Goal: Transaction & Acquisition: Obtain resource

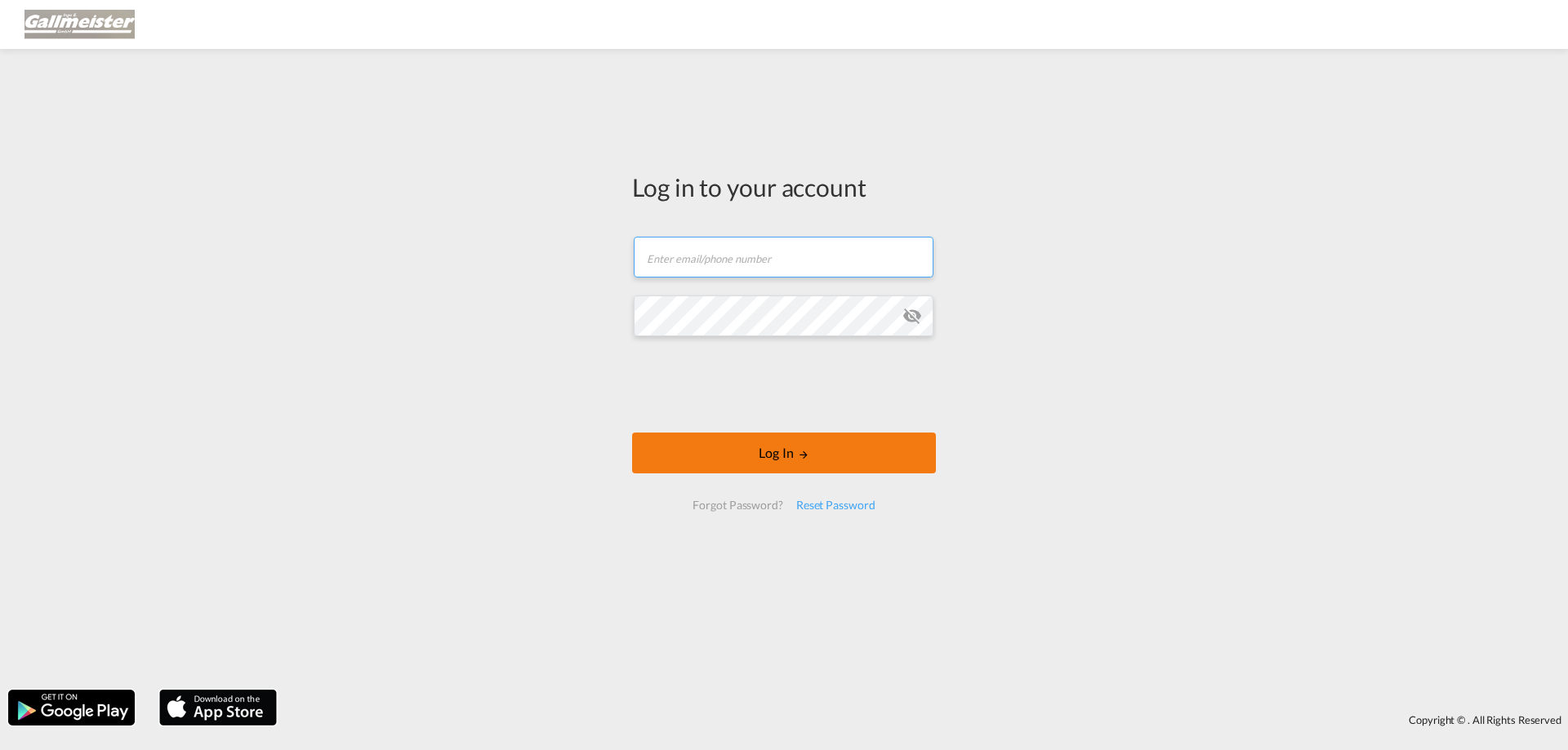
type input "[PERSON_NAME][EMAIL_ADDRESS][PERSON_NAME][PERSON_NAME][DOMAIN_NAME]"
click at [721, 454] on button "Log In" at bounding box center [784, 453] width 304 height 41
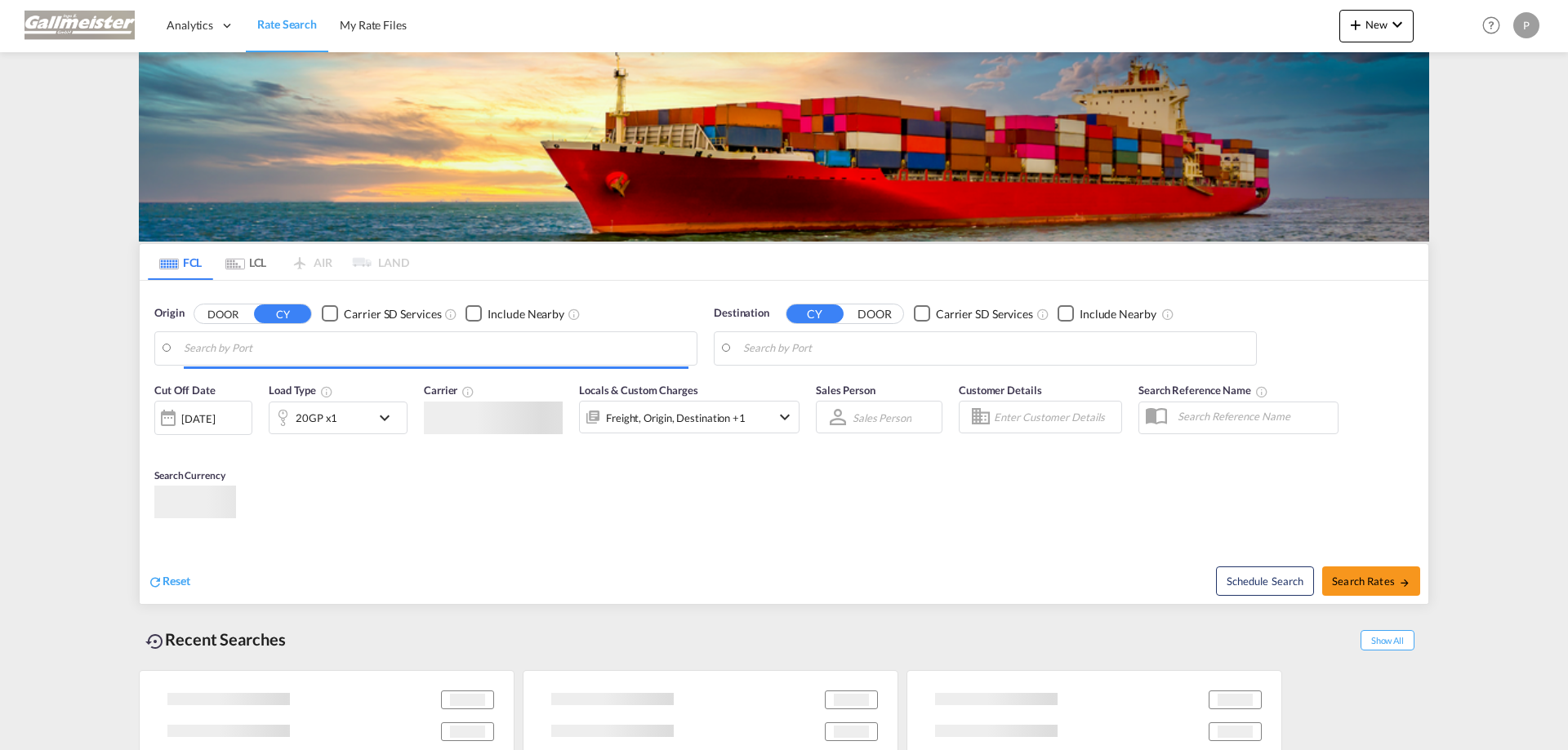
type input "[GEOGRAPHIC_DATA], TZDAR"
type input "[GEOGRAPHIC_DATA], [GEOGRAPHIC_DATA]"
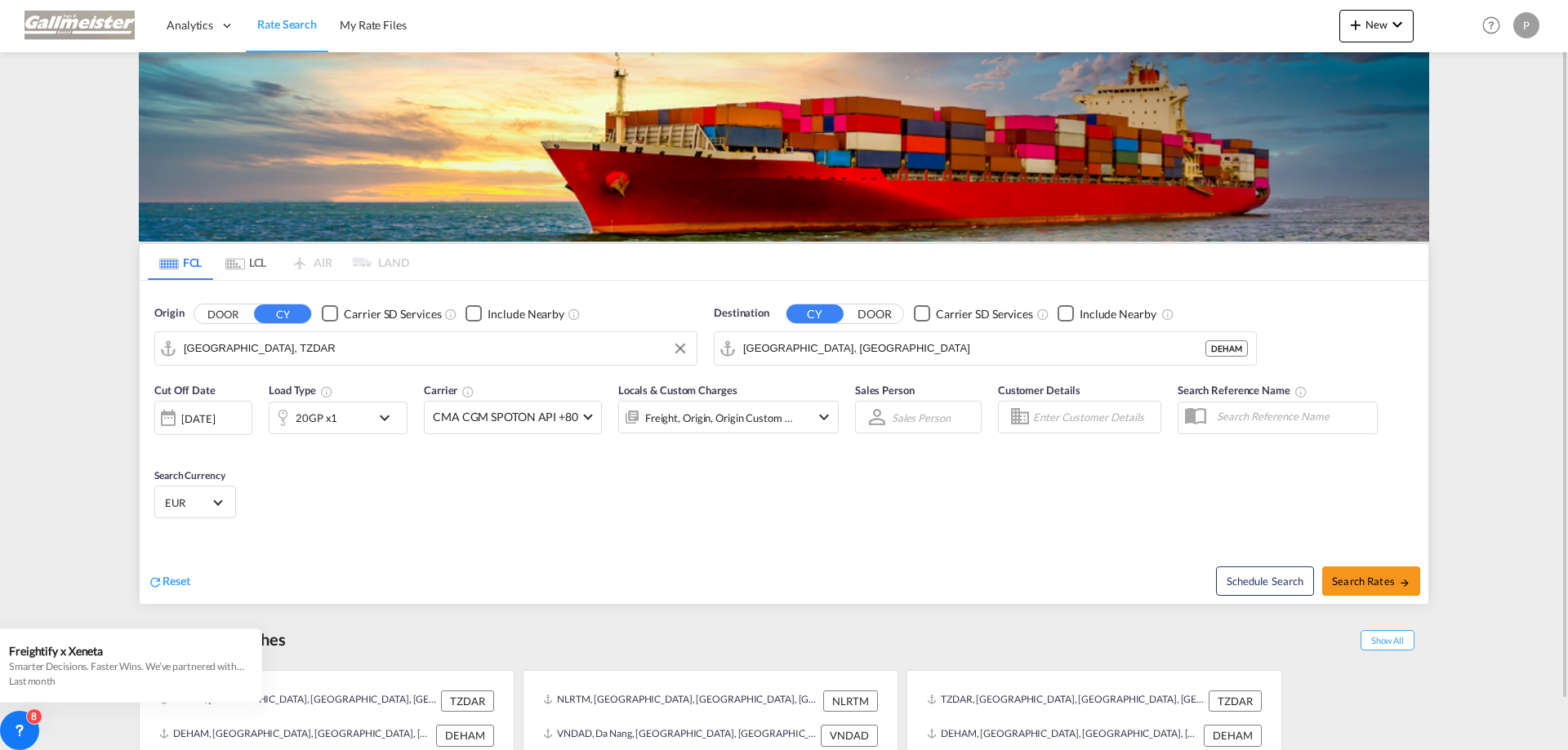
click at [318, 353] on input "[GEOGRAPHIC_DATA], TZDAR" at bounding box center [436, 348] width 505 height 24
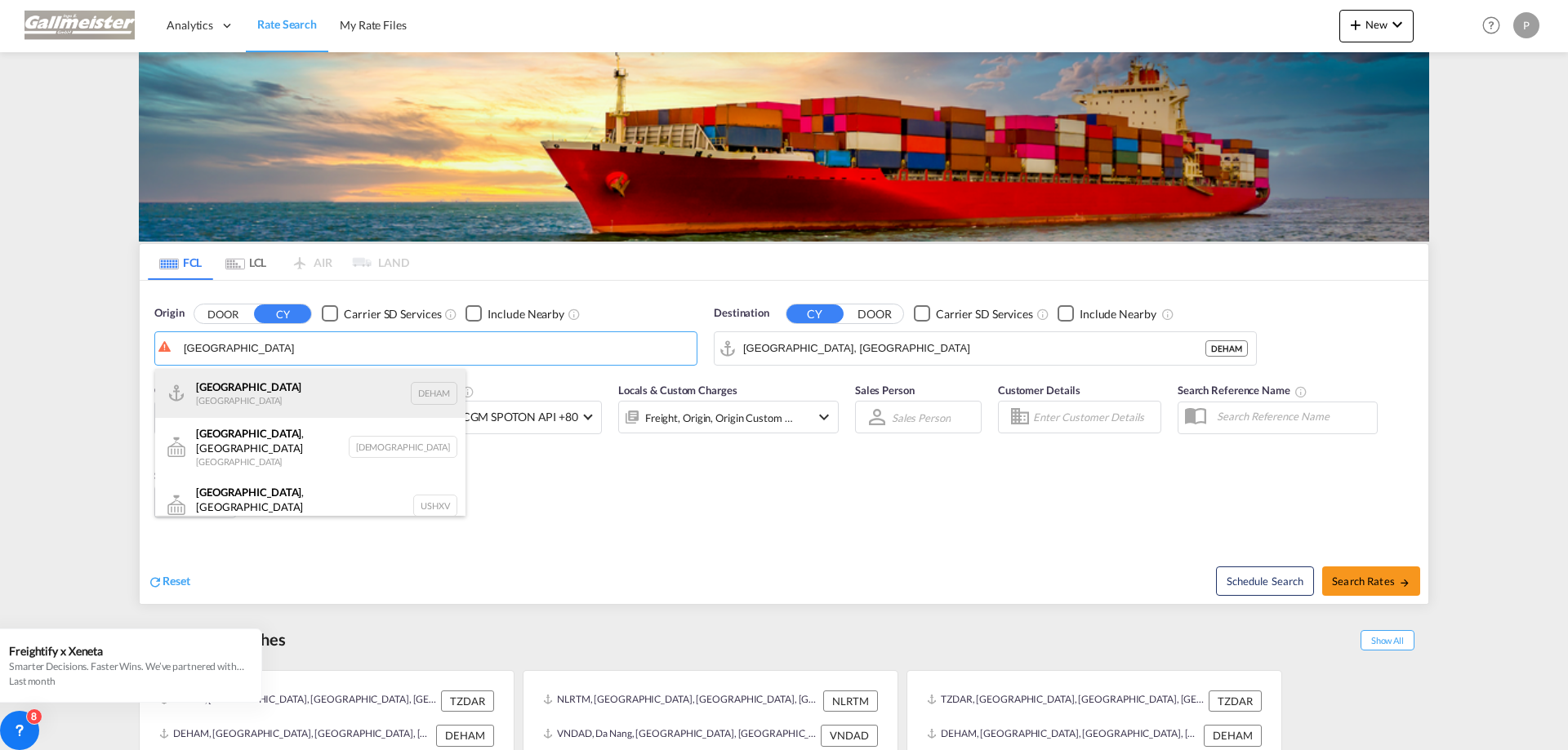
click at [227, 390] on div "[GEOGRAPHIC_DATA] [GEOGRAPHIC_DATA] DEHAM" at bounding box center [310, 393] width 310 height 49
type input "[GEOGRAPHIC_DATA], [GEOGRAPHIC_DATA]"
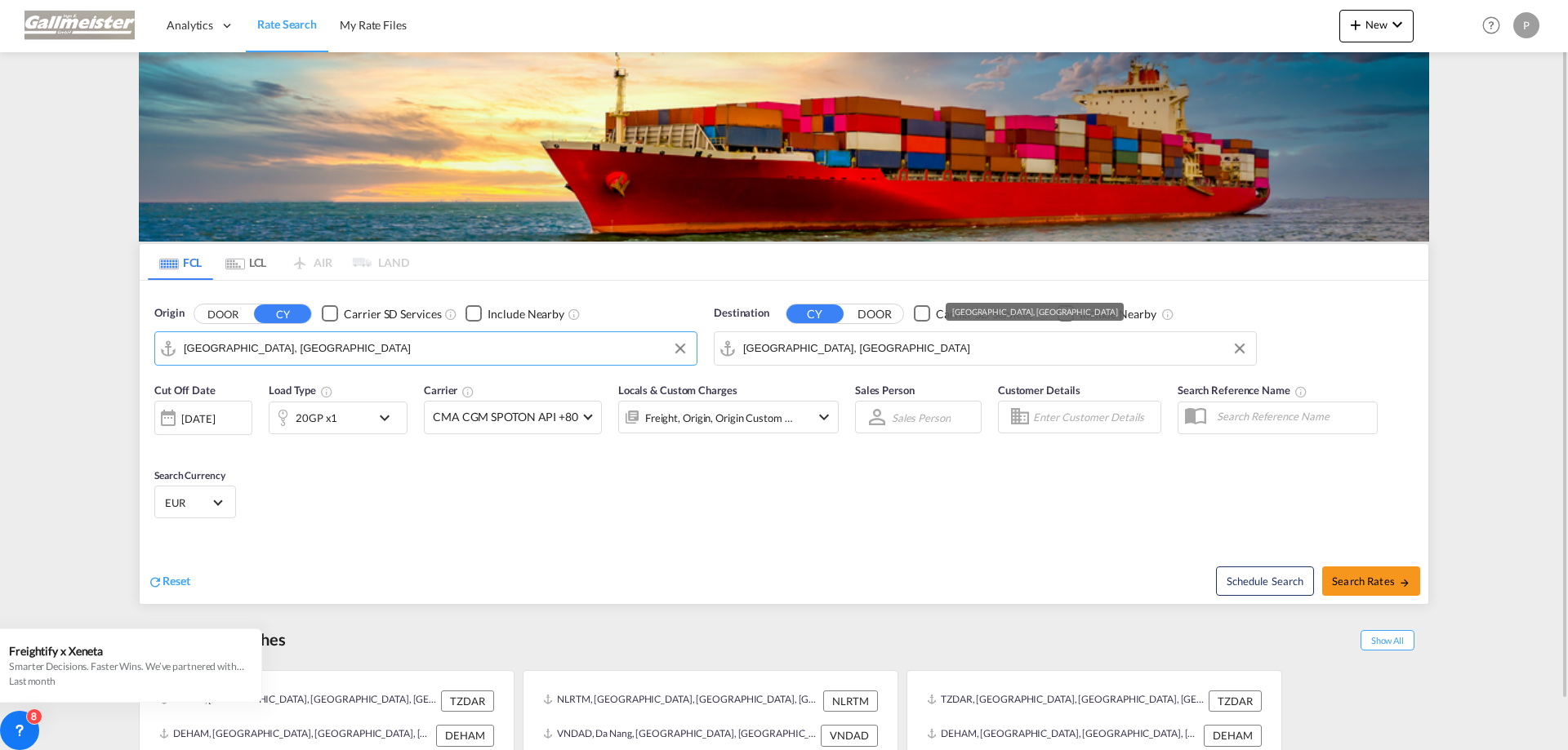
click at [847, 349] on input "[GEOGRAPHIC_DATA], [GEOGRAPHIC_DATA]" at bounding box center [995, 348] width 505 height 24
click at [848, 348] on input "[GEOGRAPHIC_DATA], [GEOGRAPHIC_DATA]" at bounding box center [995, 348] width 505 height 24
click at [837, 346] on input "[GEOGRAPHIC_DATA], [GEOGRAPHIC_DATA]" at bounding box center [995, 348] width 505 height 24
drag, startPoint x: 840, startPoint y: 346, endPoint x: 740, endPoint y: 348, distance: 100.0
click at [740, 348] on md-input-container "[GEOGRAPHIC_DATA], [GEOGRAPHIC_DATA]" at bounding box center [985, 349] width 541 height 32
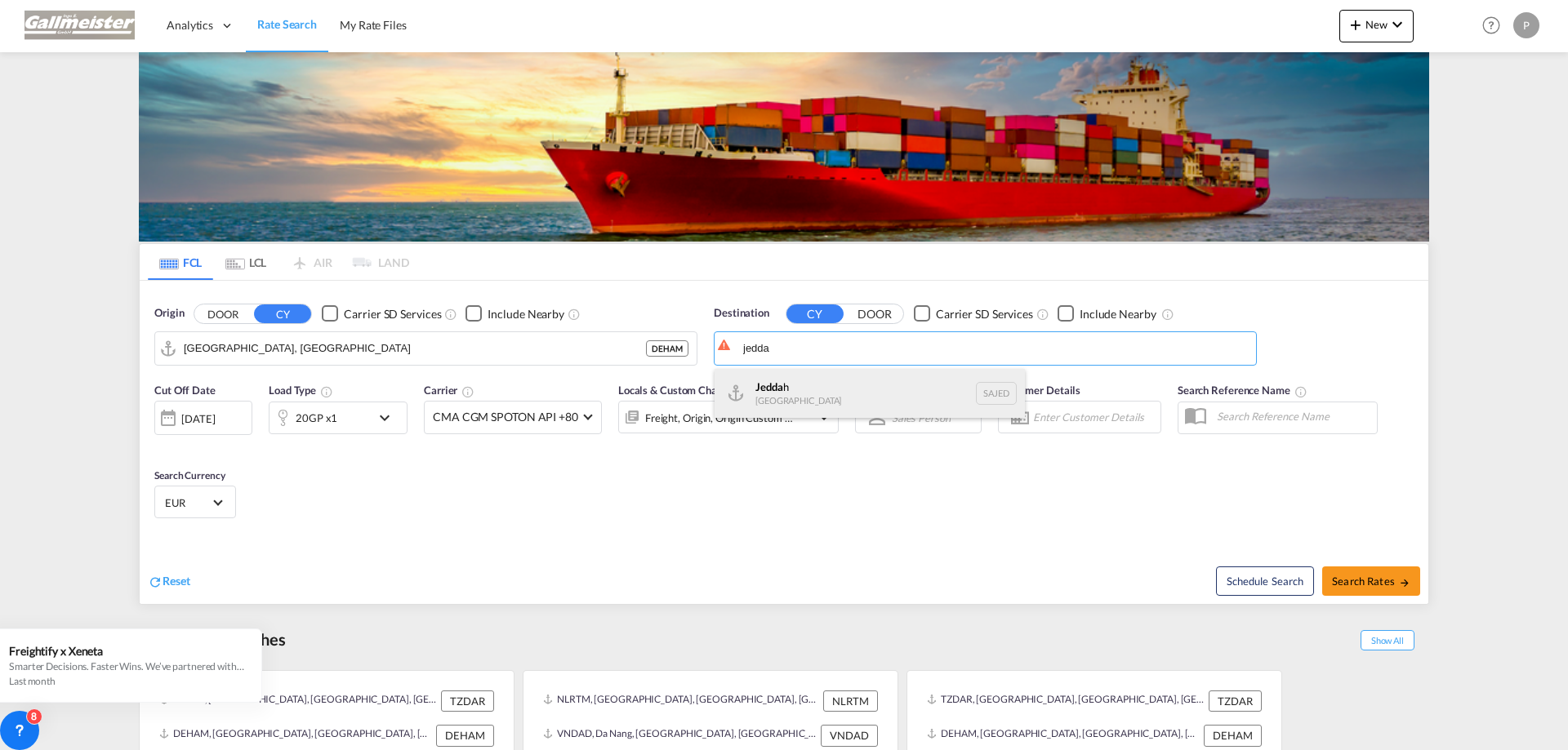
click at [809, 391] on div "Jedda h [GEOGRAPHIC_DATA] SAJED" at bounding box center [870, 393] width 310 height 49
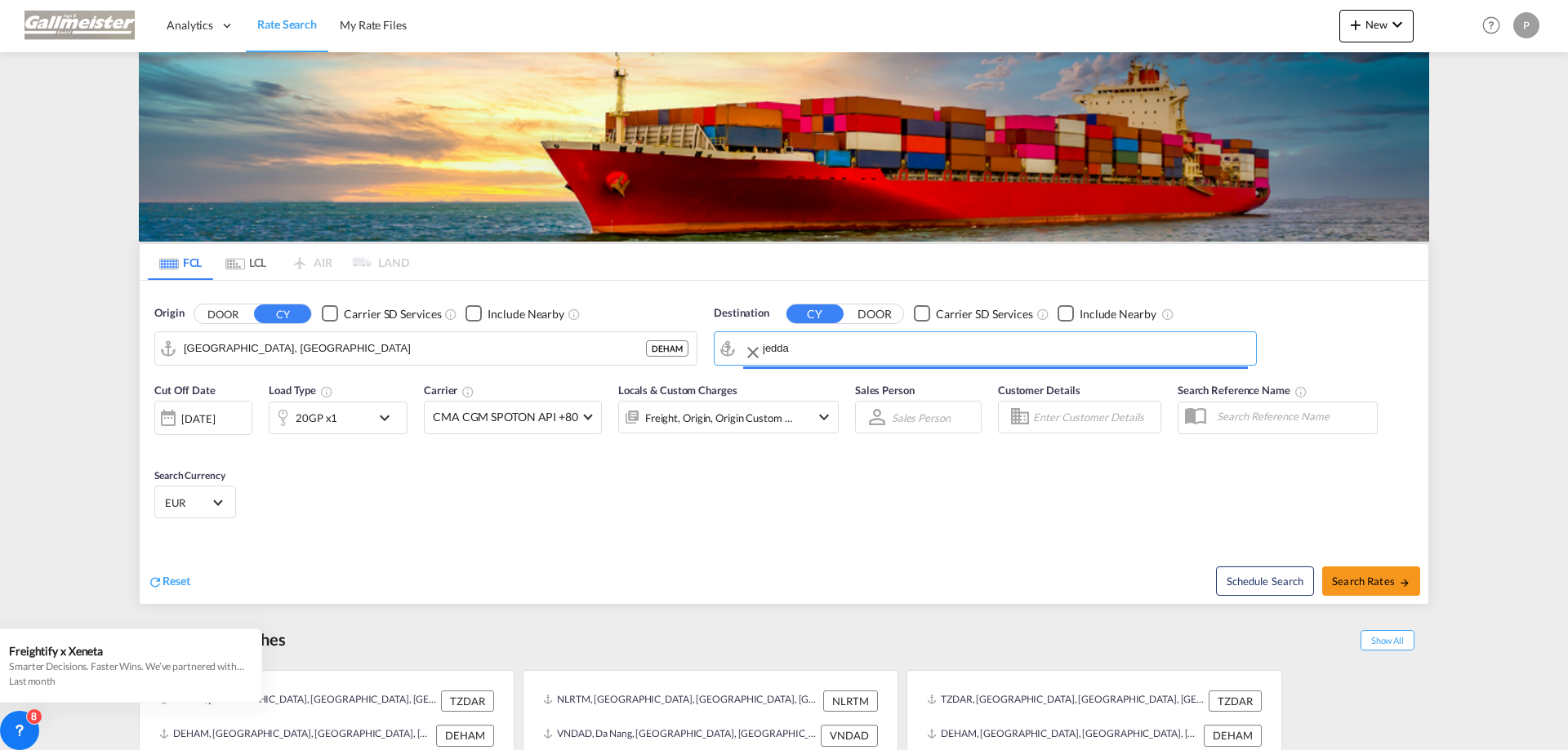
type input "Jeddah, SAJED"
click at [384, 410] on md-icon "icon-chevron-down" at bounding box center [388, 418] width 28 height 20
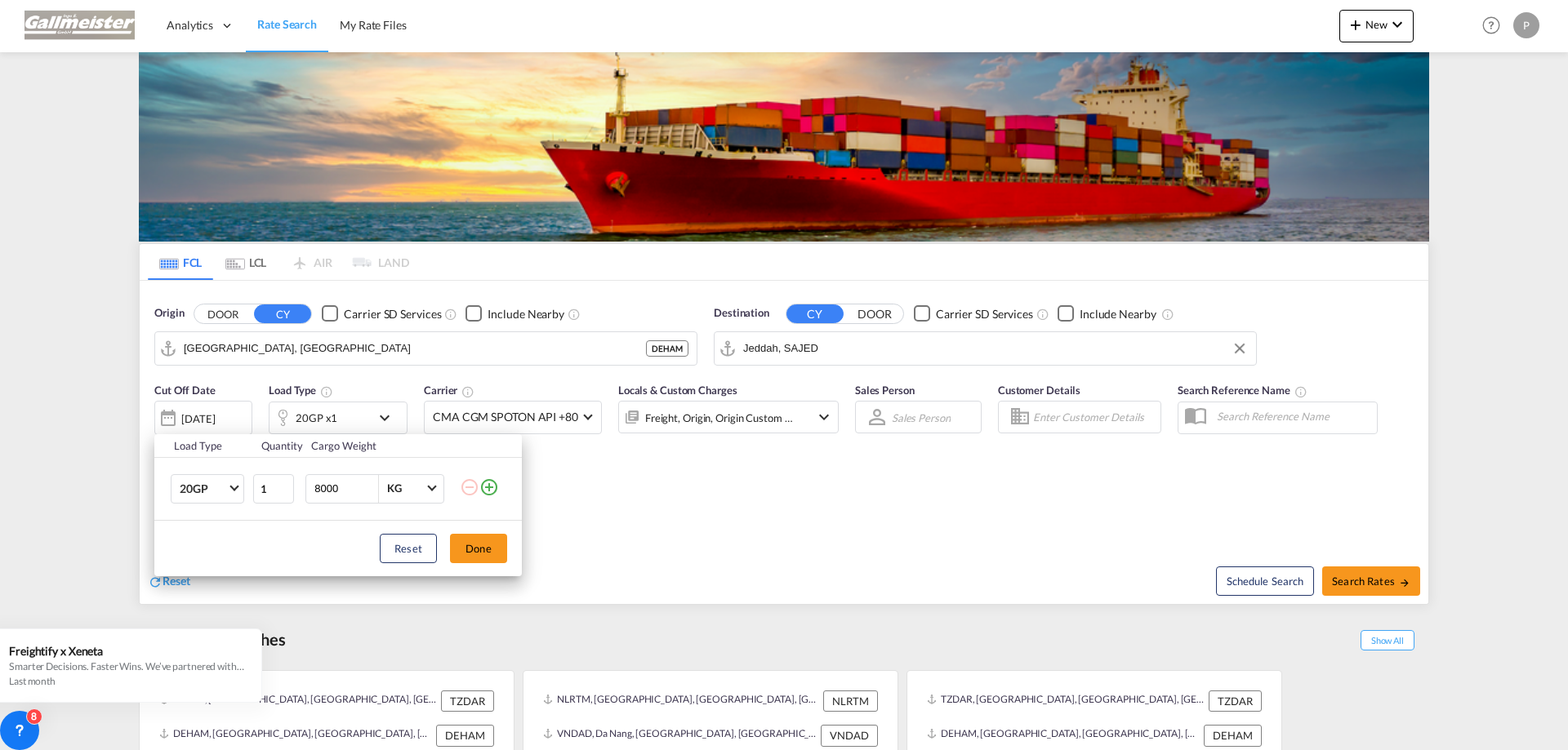
click at [489, 486] on md-icon "icon-plus-circle-outline" at bounding box center [489, 487] width 20 height 20
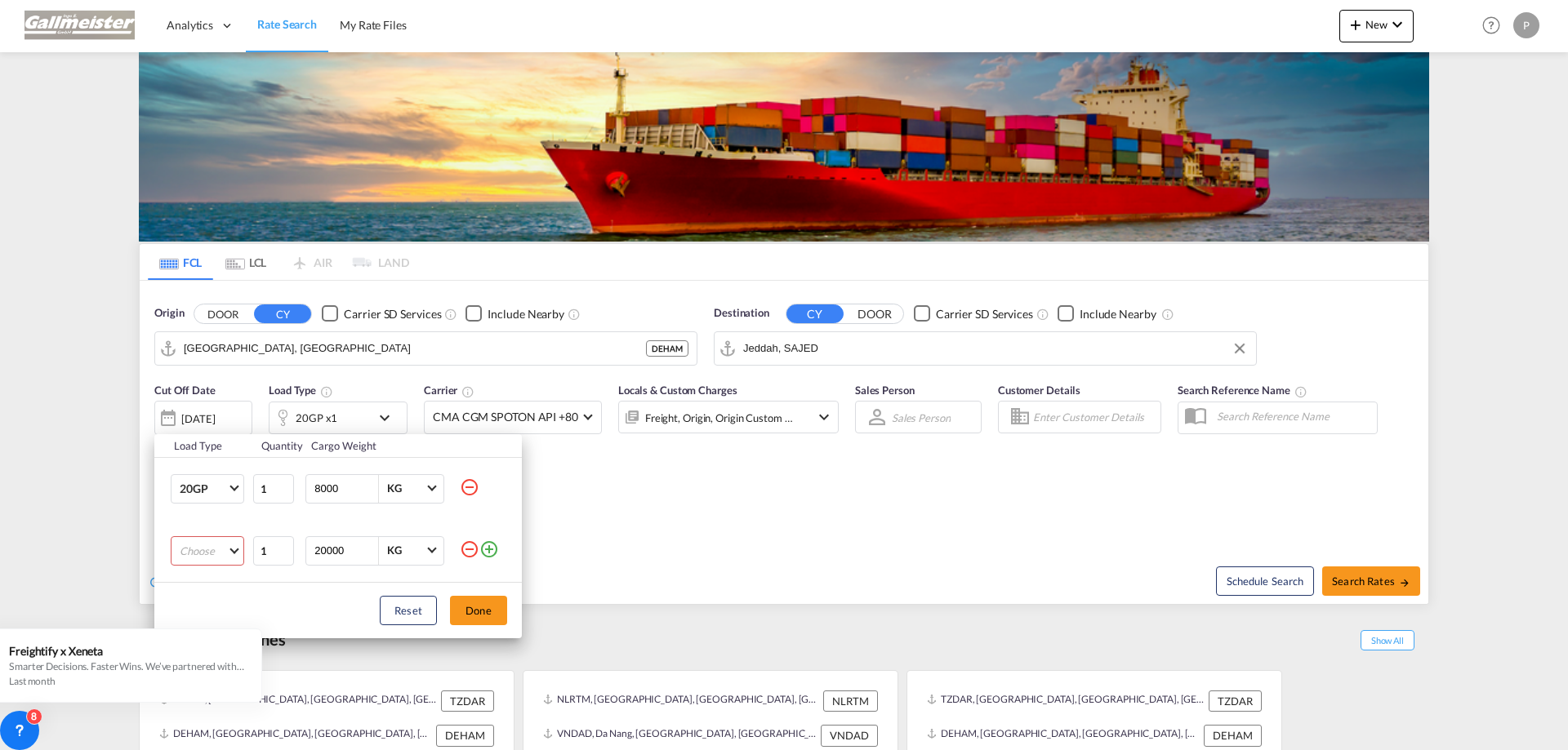
click at [239, 547] on md-select "Choose 20GP 40GP 40HC 45HC 20RE 40RE 40HR 20OT 40OT 20FR 40FR 40NR 20NR 45S 20T…" at bounding box center [207, 551] width 74 height 30
click at [212, 588] on md-option "40GP" at bounding box center [222, 591] width 111 height 39
click at [483, 616] on button "Done" at bounding box center [479, 610] width 57 height 30
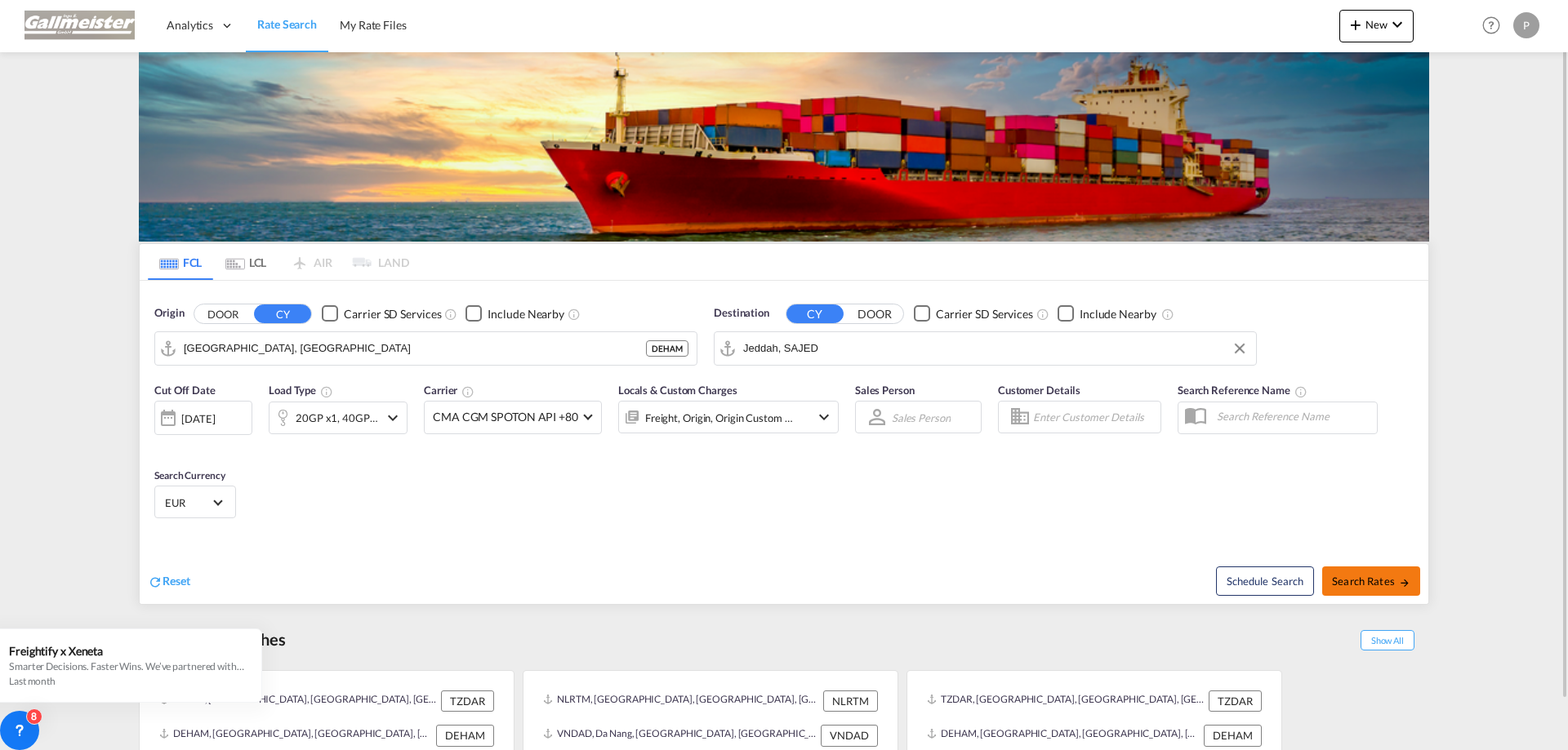
click at [1352, 578] on span "Search Rates" at bounding box center [1371, 581] width 78 height 13
type input "DEHAM to SAJED / [DATE]"
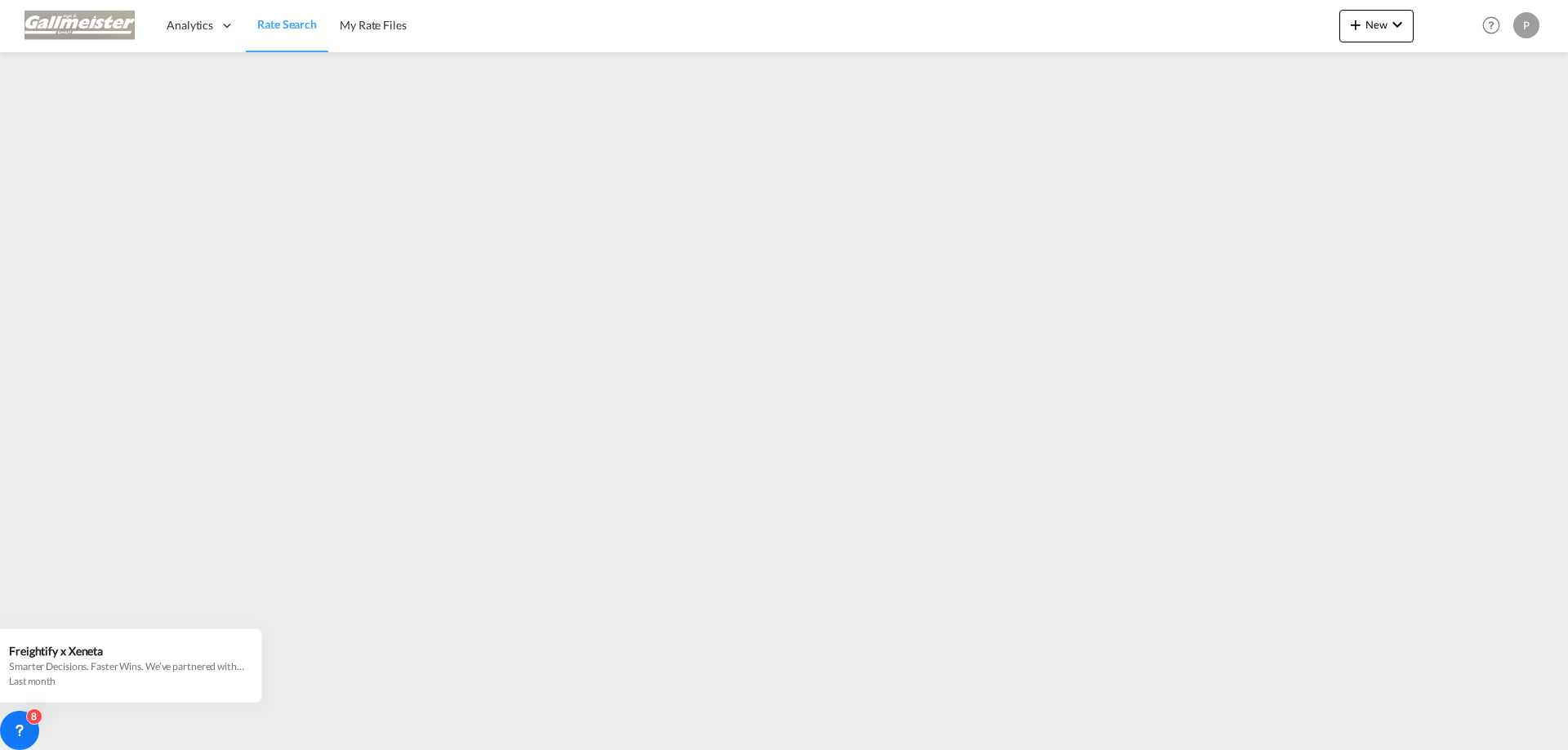
click at [1519, 27] on div "P" at bounding box center [1526, 25] width 26 height 26
click at [1500, 123] on button "Logout" at bounding box center [1508, 125] width 106 height 32
type input "[PERSON_NAME][EMAIL_ADDRESS][PERSON_NAME][PERSON_NAME][DOMAIN_NAME]"
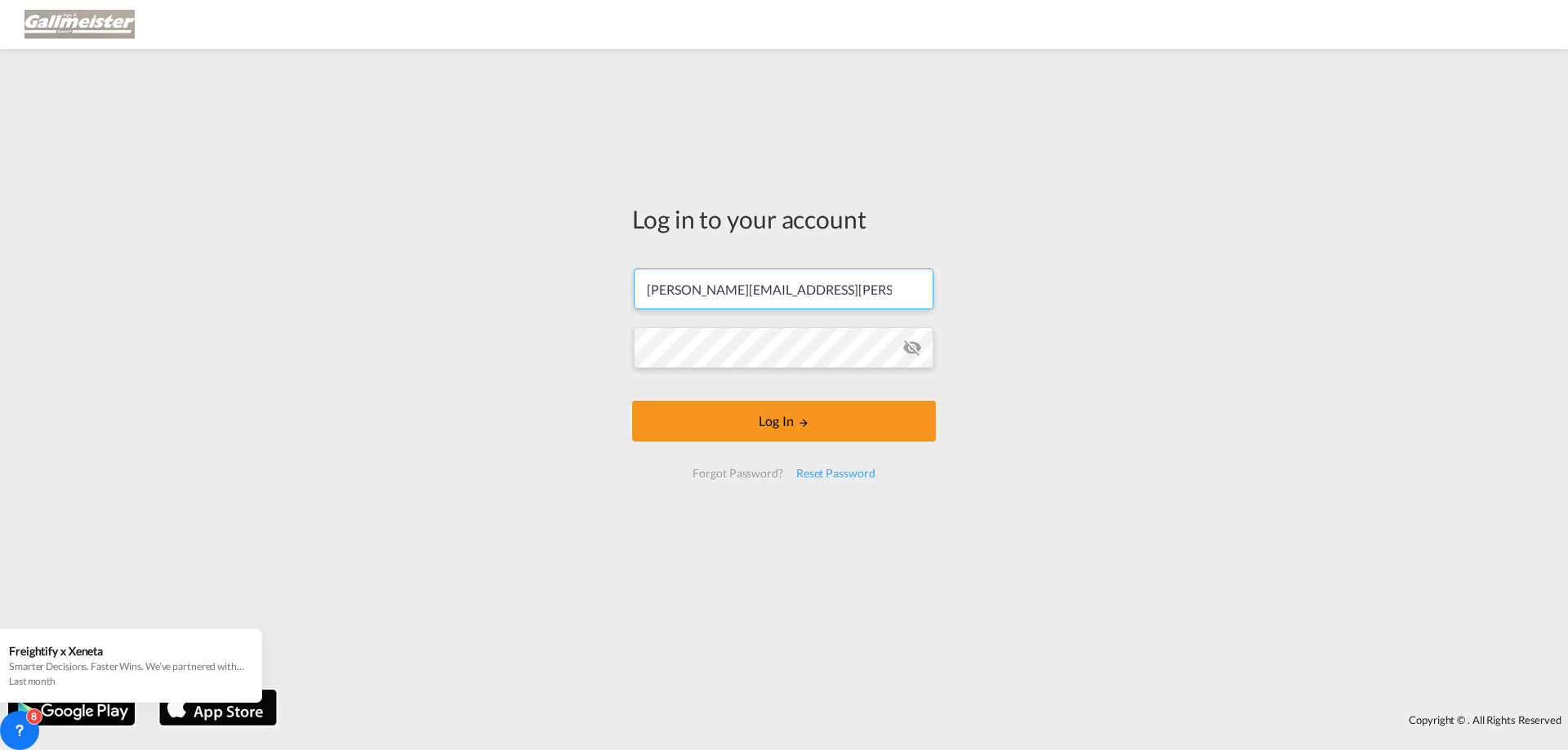
scroll to position [316, 0]
